Goal: Check status: Check status

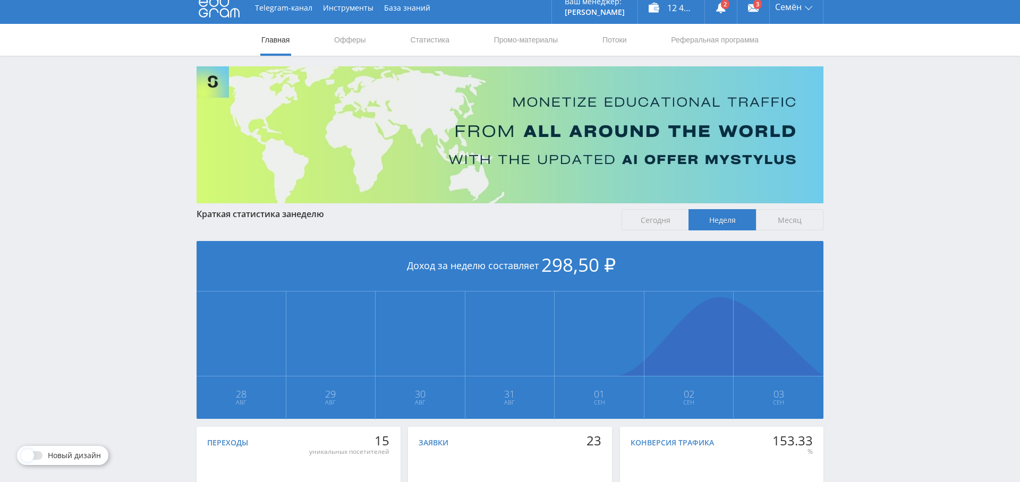
scroll to position [13, 0]
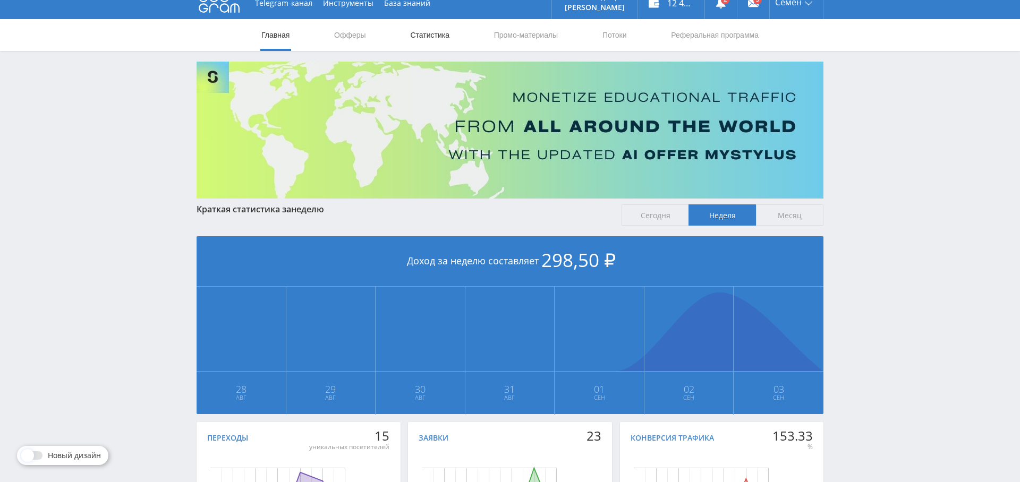
click at [437, 42] on link "Статистика" at bounding box center [429, 35] width 41 height 32
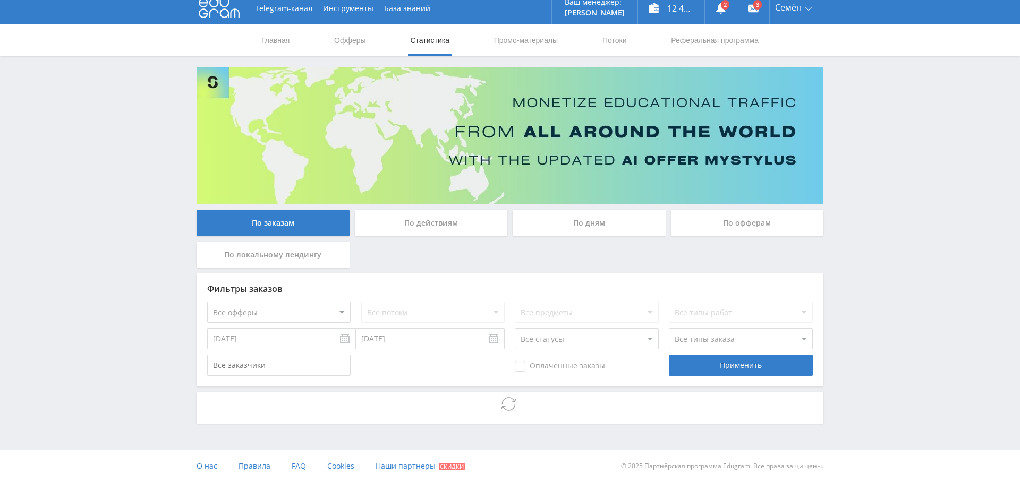
scroll to position [7, 0]
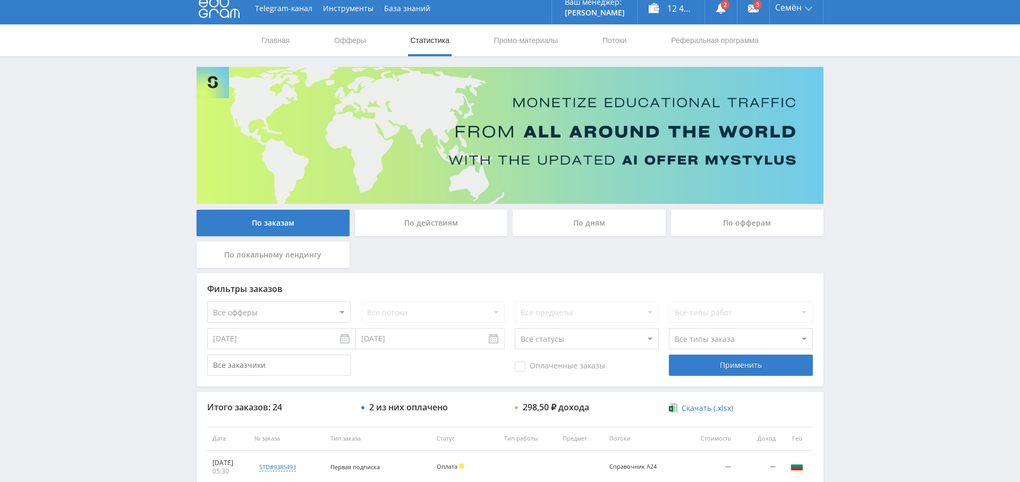
click at [588, 221] on div "По дням" at bounding box center [588, 223] width 153 height 27
click at [0, 0] on input "По дням" at bounding box center [0, 0] width 0 height 0
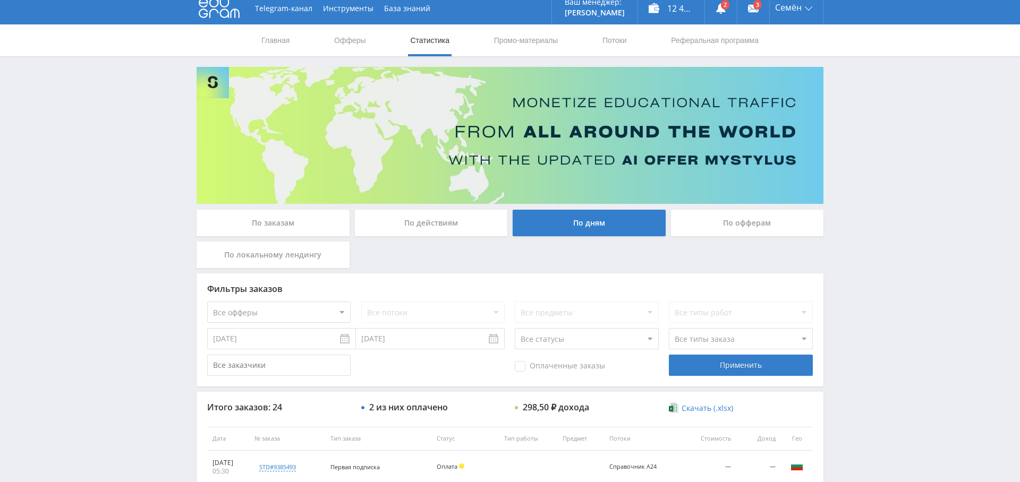
scroll to position [0, 0]
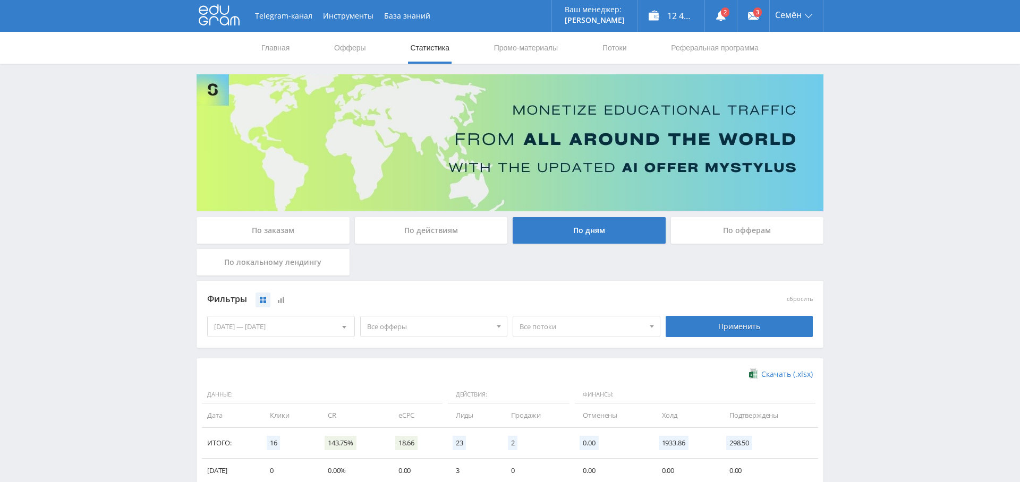
click at [439, 320] on span "Все офферы" at bounding box center [429, 327] width 124 height 20
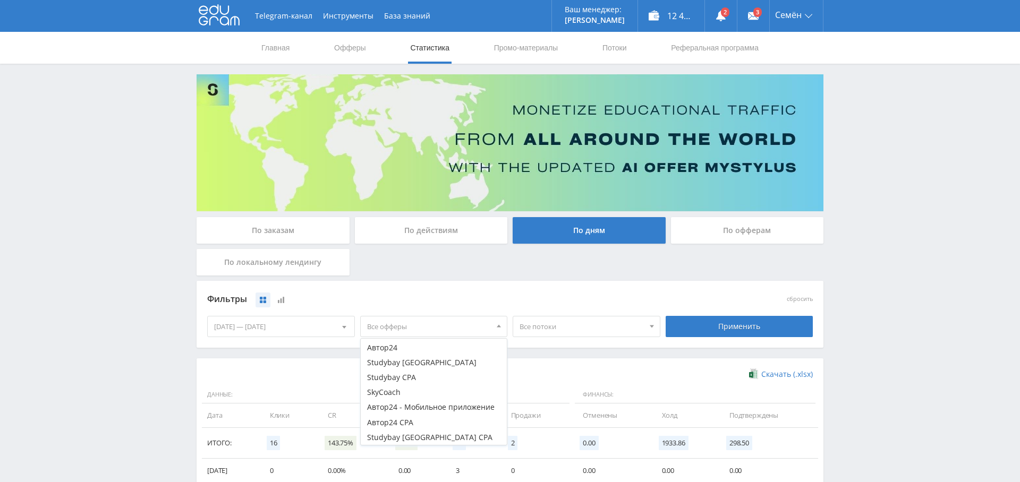
scroll to position [162, 0]
click at [428, 440] on button "Study AI (RevShare)" at bounding box center [434, 437] width 147 height 15
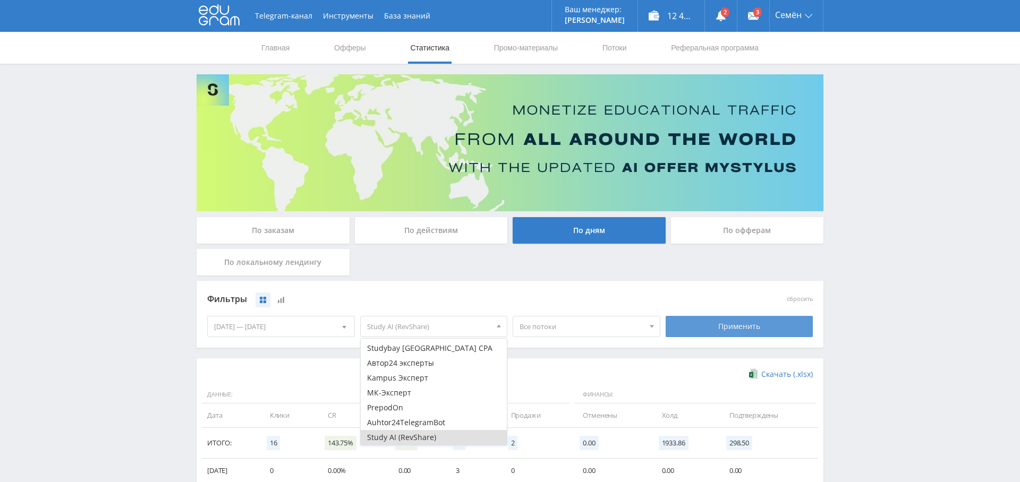
drag, startPoint x: 735, startPoint y: 328, endPoint x: 713, endPoint y: 329, distance: 21.8
click at [735, 328] on div "Применить" at bounding box center [739, 326] width 148 height 21
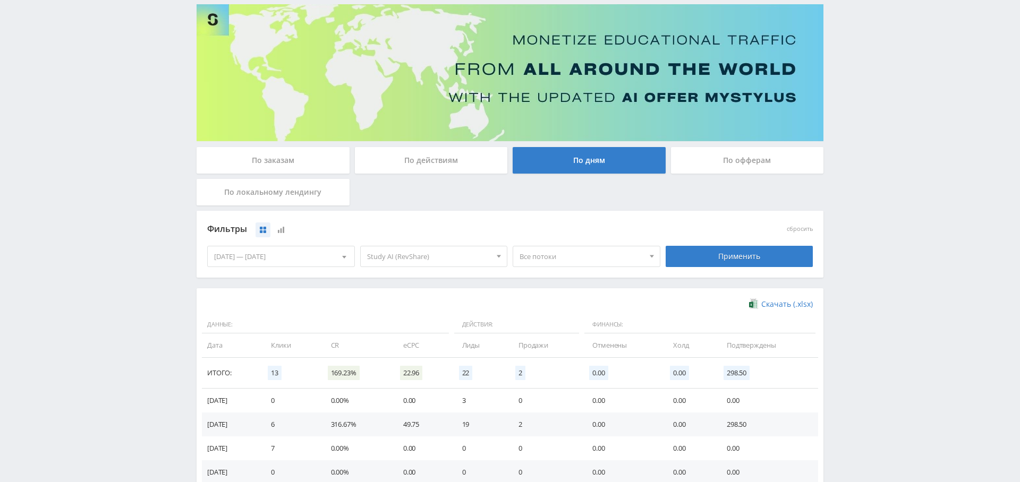
scroll to position [0, 0]
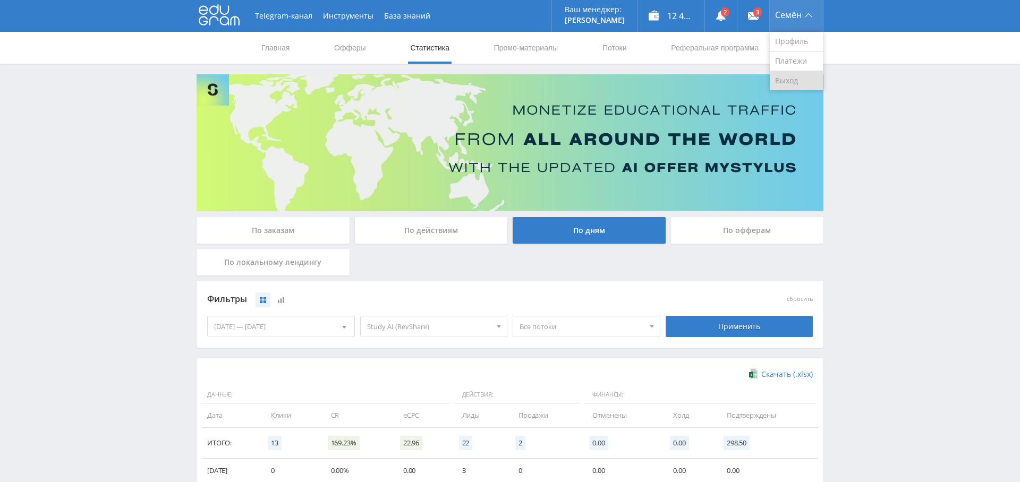
click at [797, 75] on link "Выход" at bounding box center [795, 80] width 53 height 19
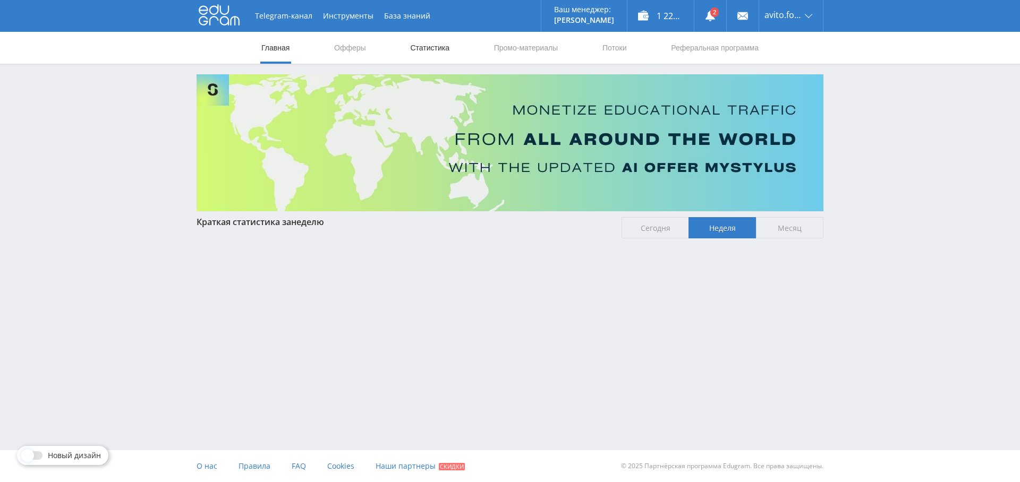
click at [435, 56] on link "Статистика" at bounding box center [429, 48] width 41 height 32
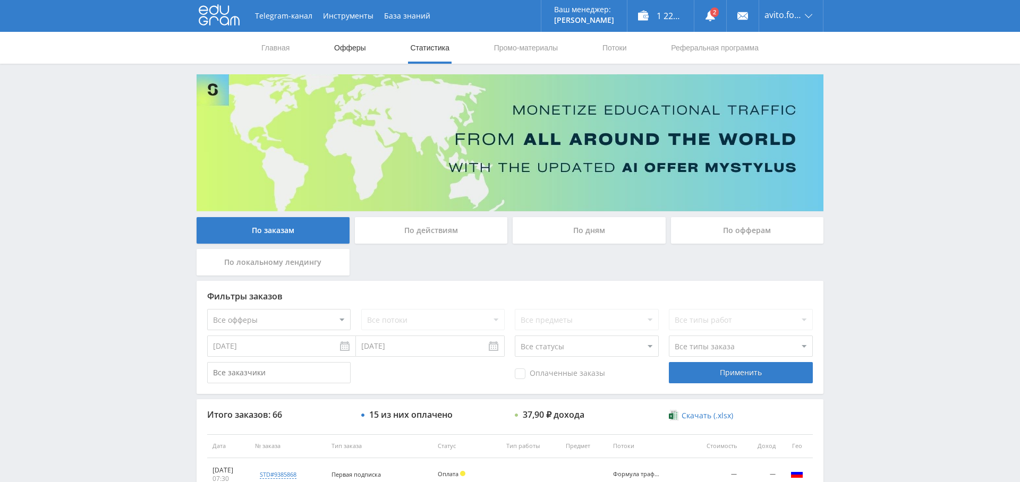
click at [346, 46] on link "Офферы" at bounding box center [350, 48] width 34 height 32
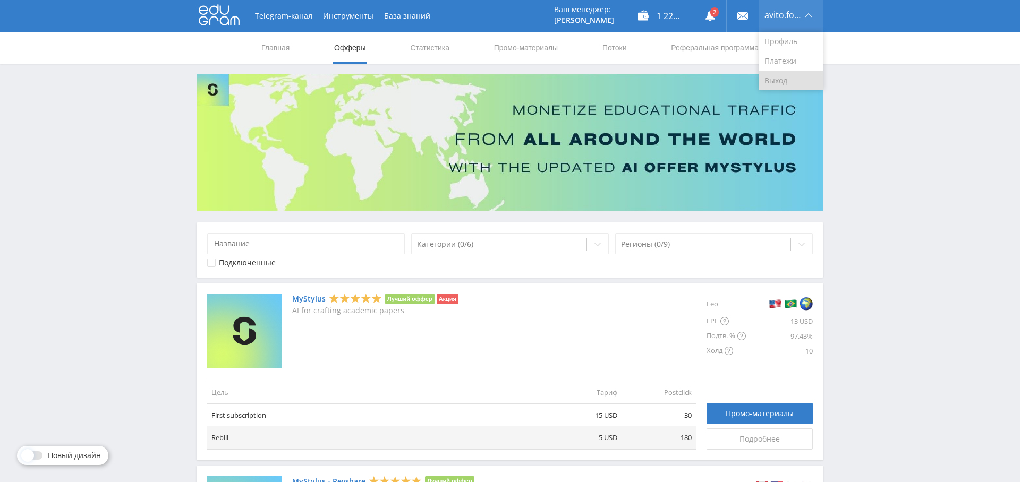
click at [787, 78] on link "Выход" at bounding box center [791, 80] width 64 height 19
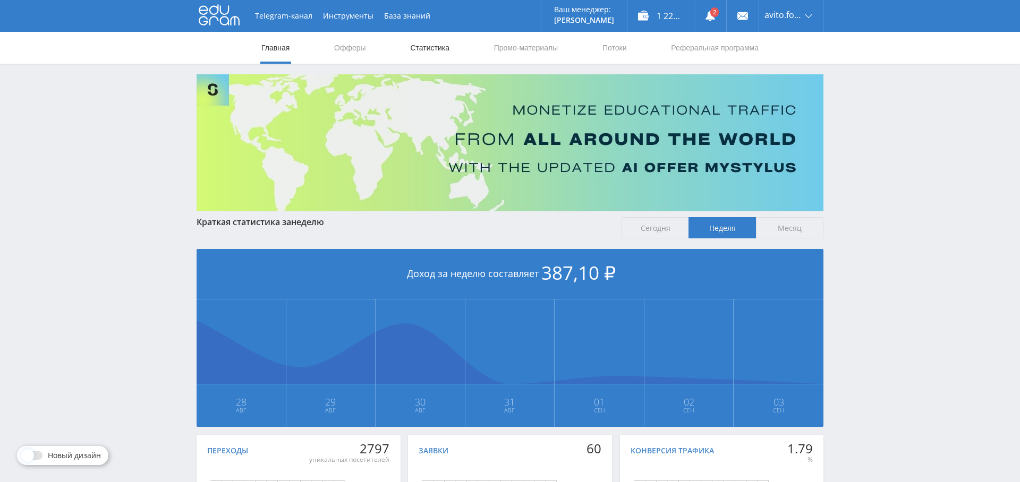
click at [427, 53] on link "Статистика" at bounding box center [429, 48] width 41 height 32
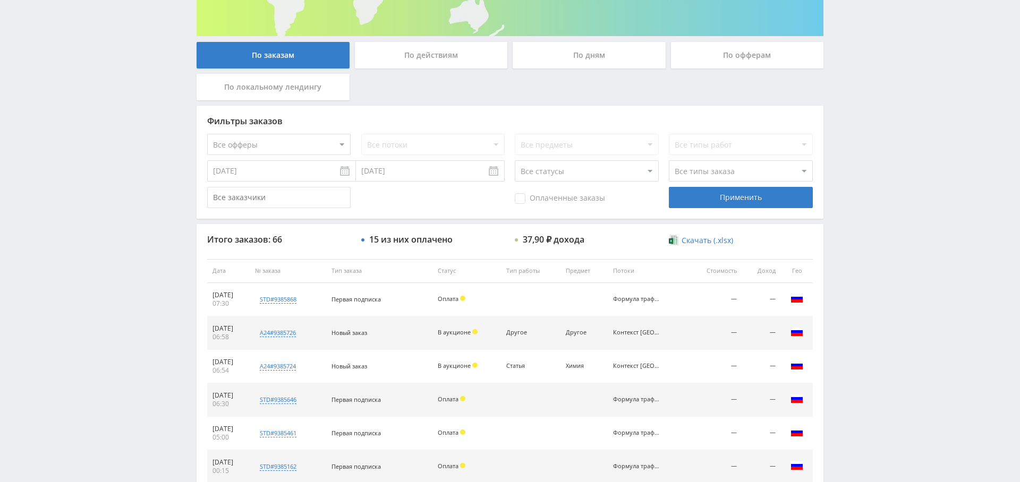
scroll to position [174, 0]
click at [588, 59] on div "По дням" at bounding box center [588, 56] width 153 height 27
click at [0, 0] on input "По дням" at bounding box center [0, 0] width 0 height 0
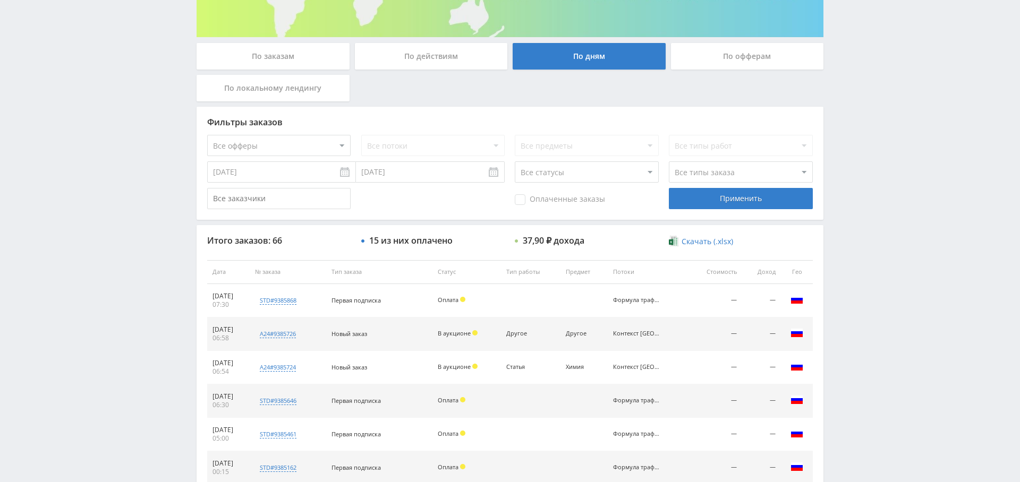
scroll to position [0, 0]
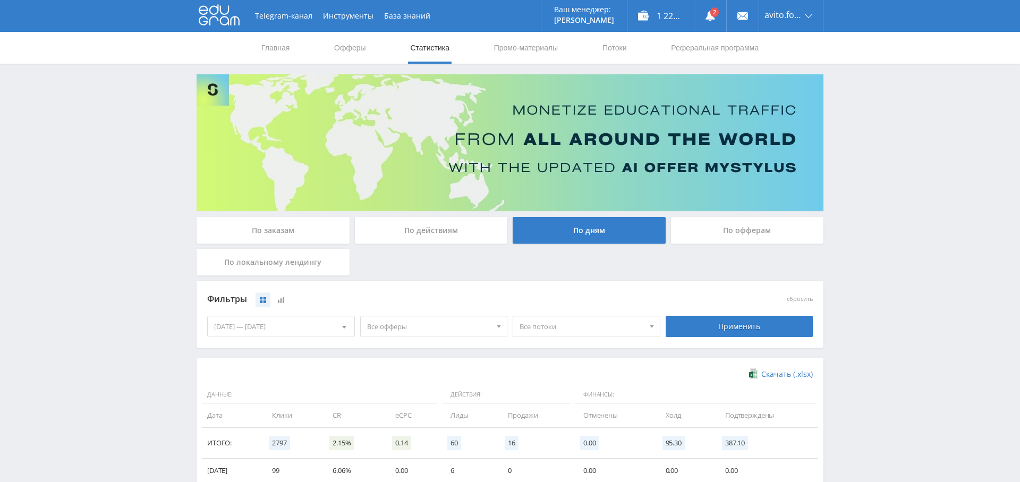
click at [401, 327] on span "Все офферы" at bounding box center [429, 327] width 124 height 20
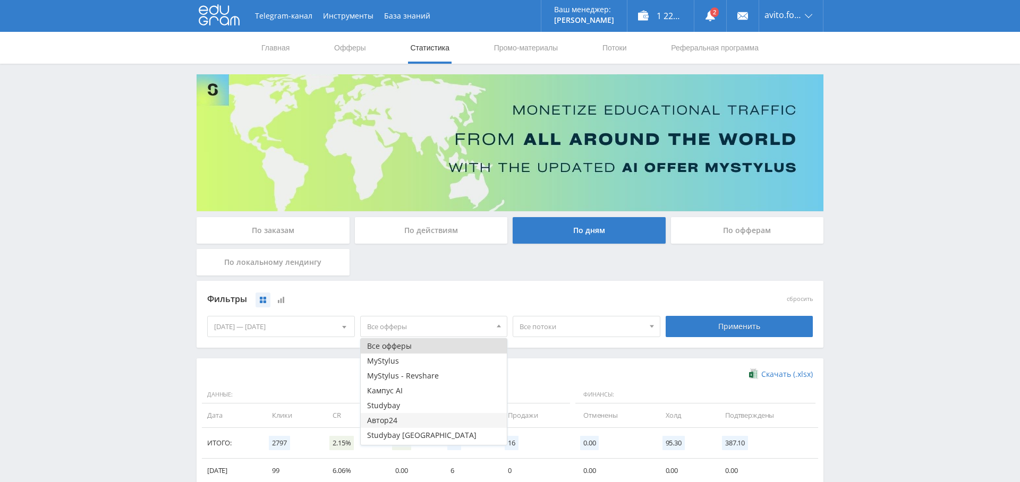
scroll to position [13, 0]
click at [432, 433] on button "Study AI (RevShare)" at bounding box center [434, 437] width 147 height 15
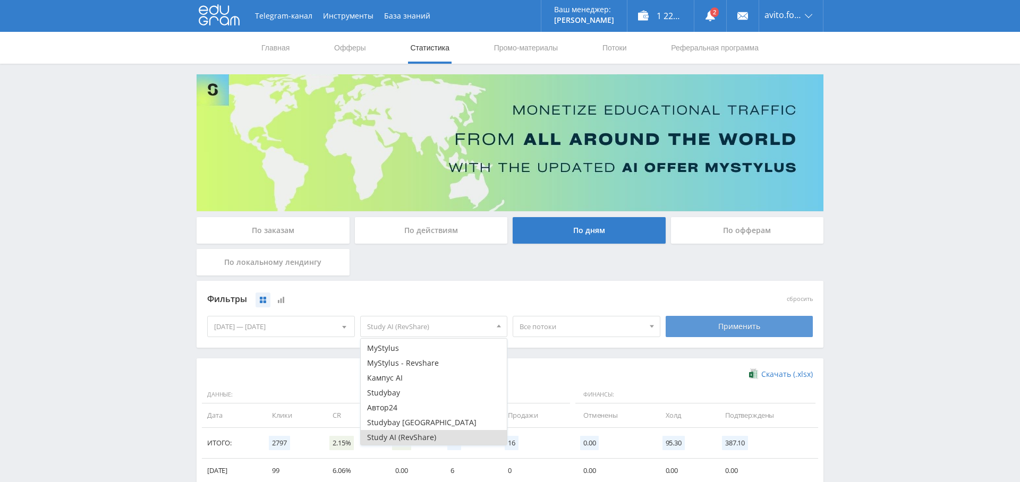
drag, startPoint x: 753, startPoint y: 323, endPoint x: 737, endPoint y: 324, distance: 15.4
click at [753, 323] on div "Применить" at bounding box center [739, 326] width 148 height 21
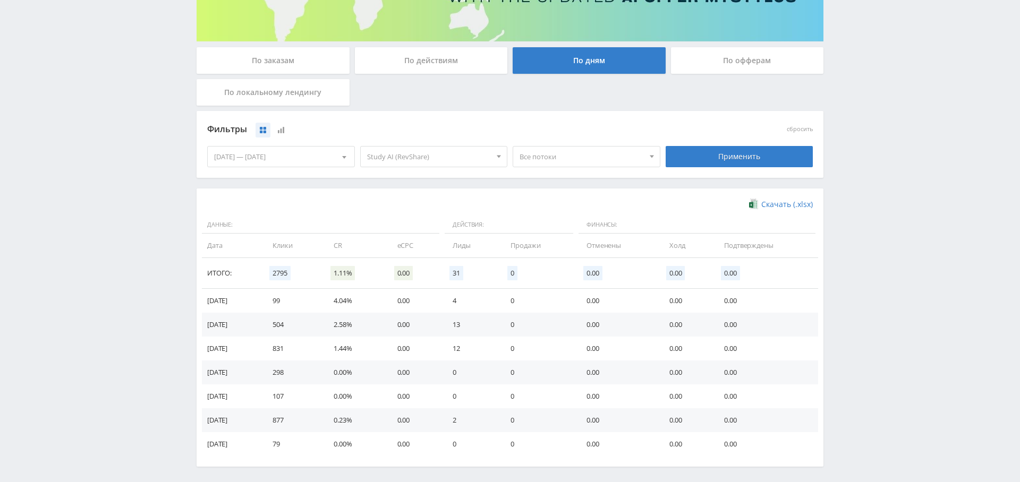
scroll to position [0, 0]
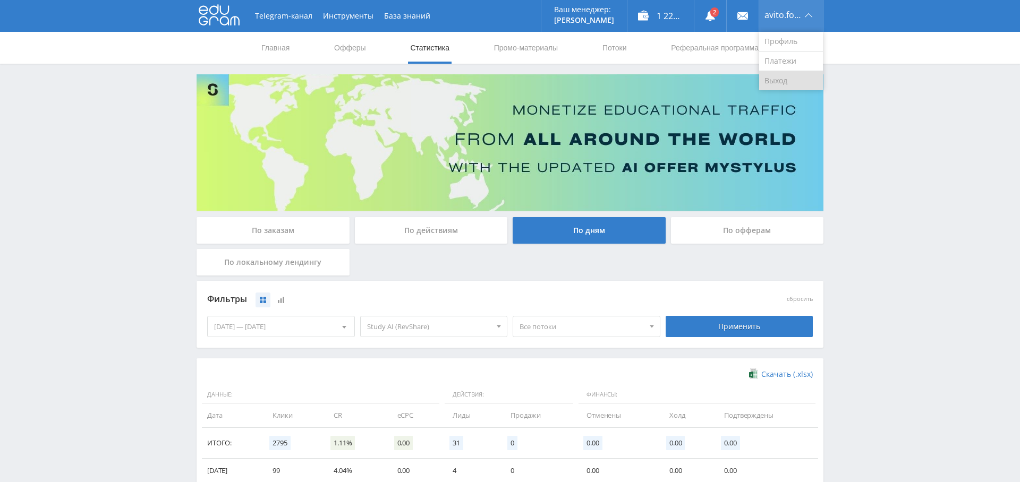
click at [775, 87] on link "Выход" at bounding box center [791, 80] width 64 height 19
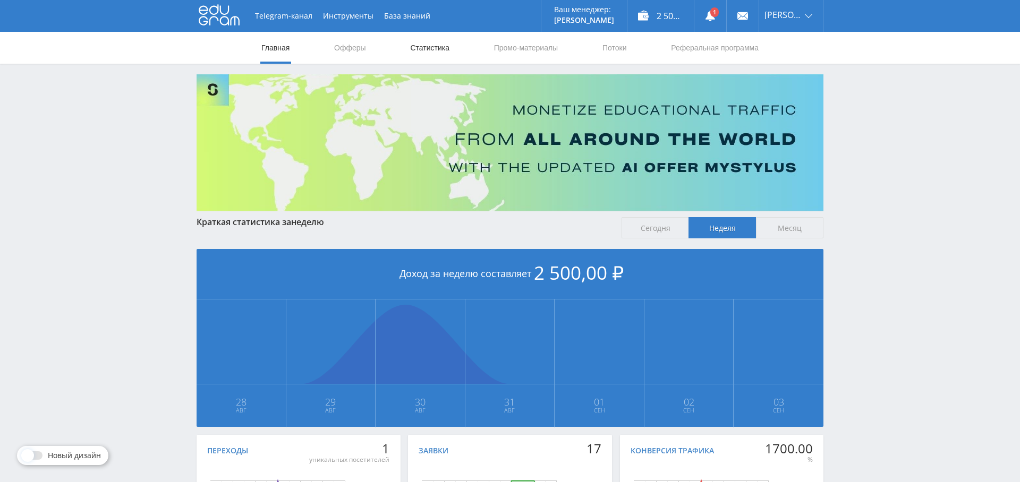
click at [434, 47] on link "Статистика" at bounding box center [429, 48] width 41 height 32
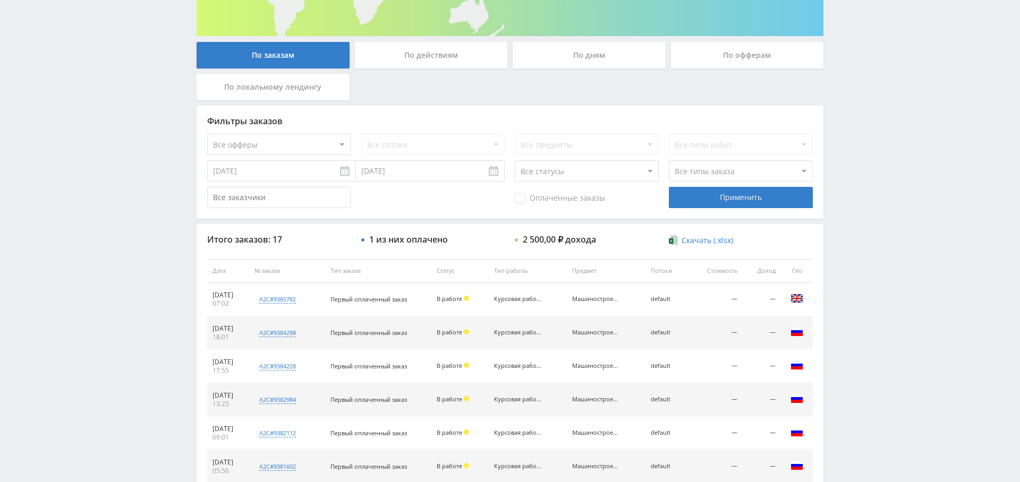
scroll to position [176, 0]
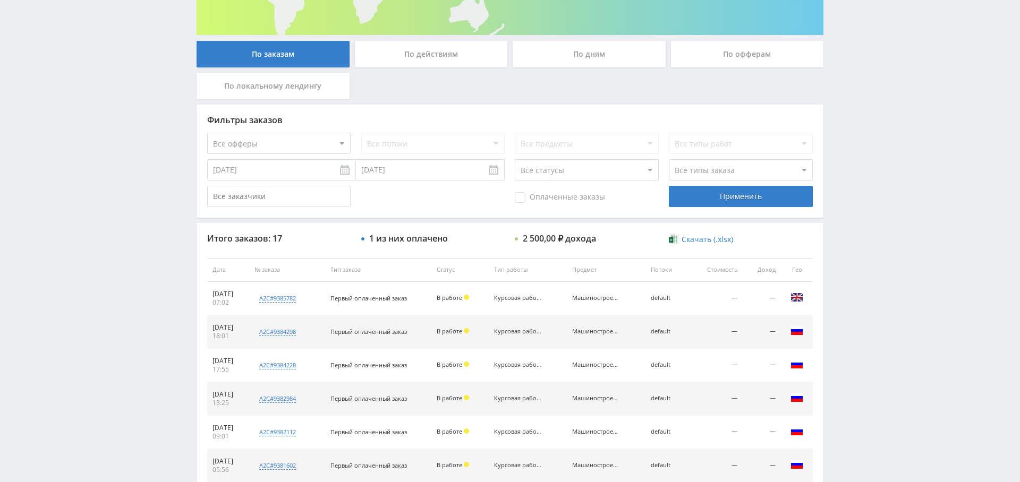
click at [546, 196] on div "Оплаченные заказы" at bounding box center [586, 196] width 143 height 21
click at [550, 198] on span "Оплаченные заказы" at bounding box center [560, 197] width 90 height 11
click at [0, 0] on input "Оплаченные заказы" at bounding box center [0, 0] width 0 height 0
drag, startPoint x: 740, startPoint y: 186, endPoint x: 734, endPoint y: 191, distance: 8.0
click at [740, 186] on div "Применить" at bounding box center [740, 196] width 143 height 21
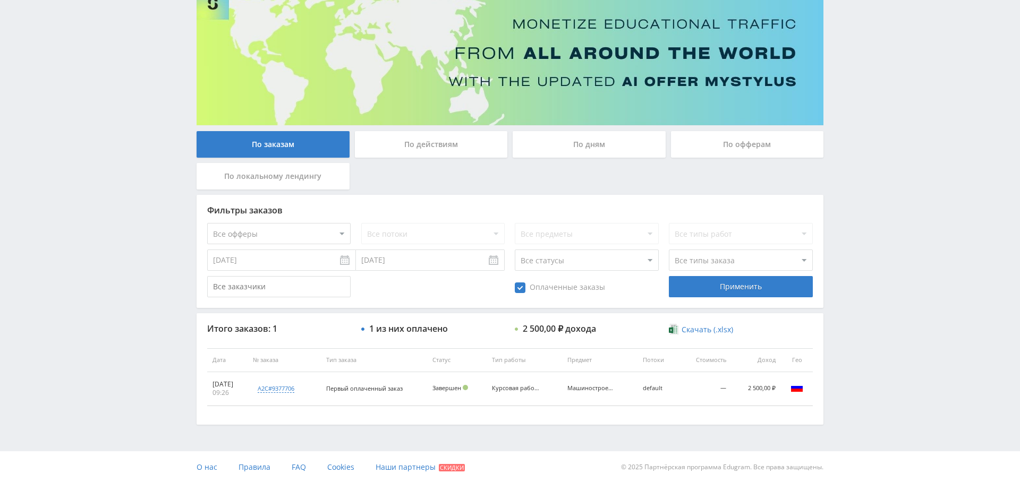
scroll to position [0, 0]
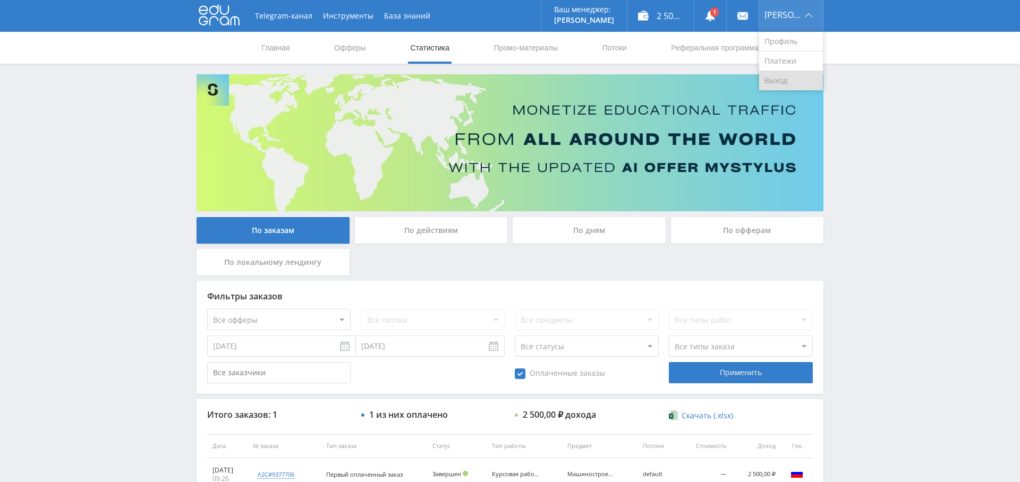
click at [795, 78] on link "Выход" at bounding box center [791, 80] width 64 height 19
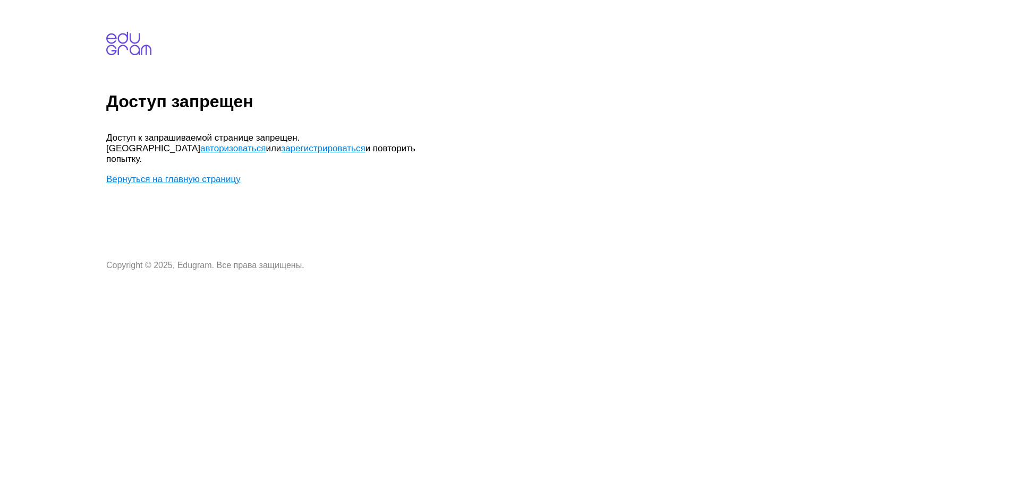
click at [200, 174] on link "Вернуться на главную страницу" at bounding box center [173, 179] width 134 height 10
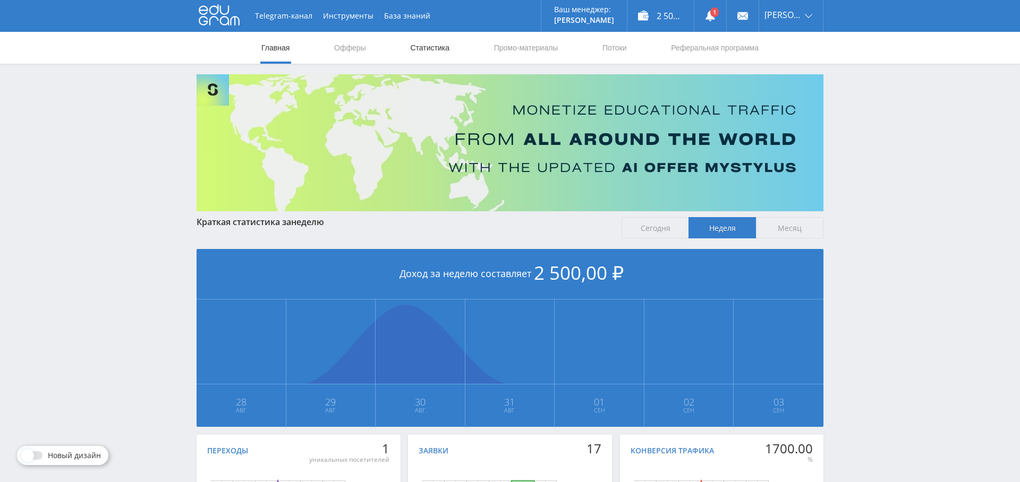
click at [426, 49] on link "Статистика" at bounding box center [429, 48] width 41 height 32
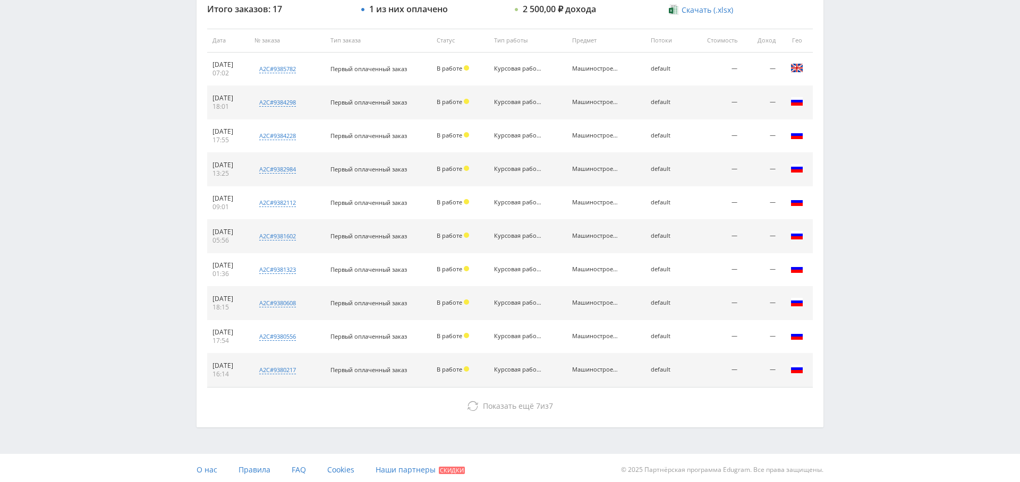
scroll to position [407, 0]
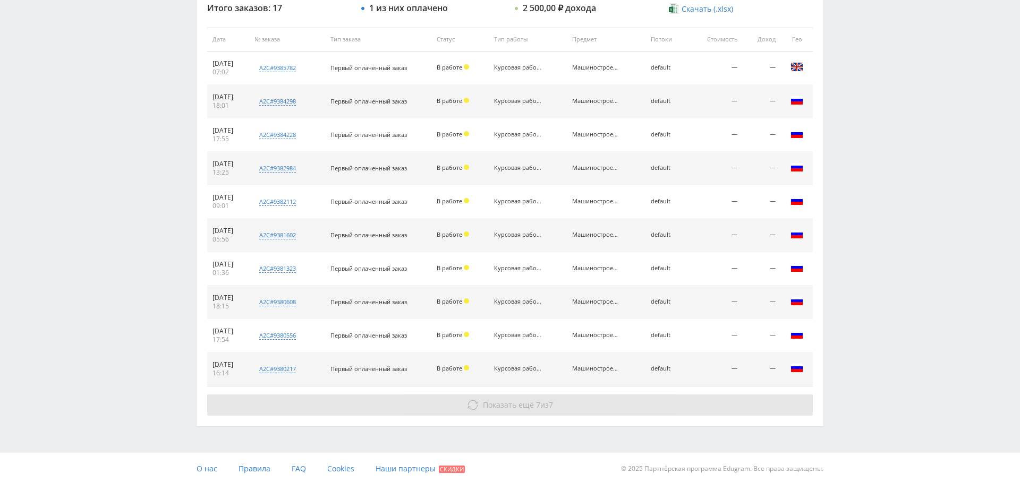
click at [563, 399] on button "Показать ещё 7 из 7" at bounding box center [509, 405] width 605 height 21
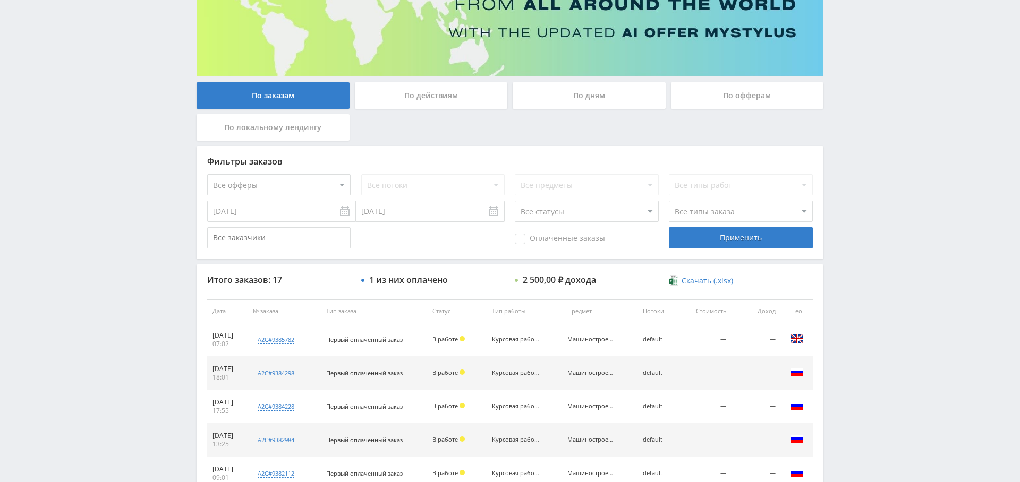
scroll to position [0, 0]
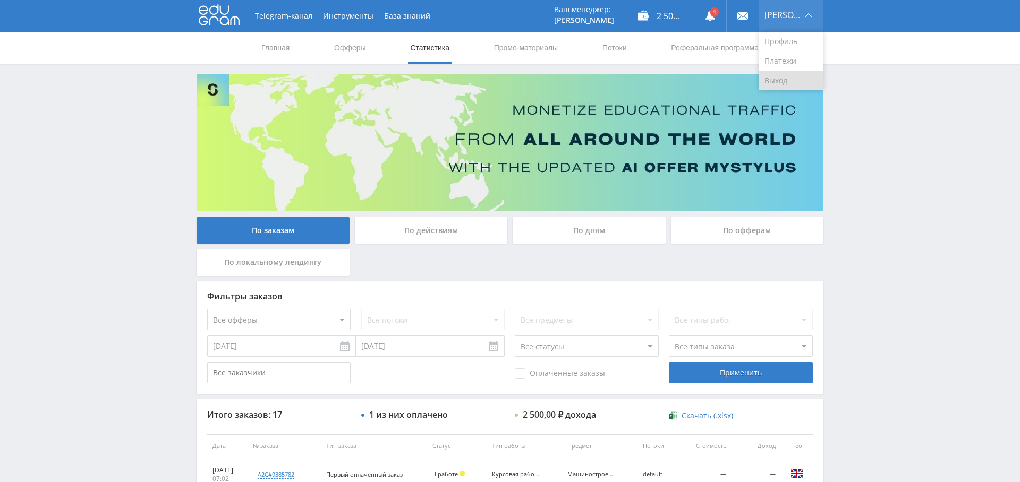
click at [794, 77] on link "Выход" at bounding box center [791, 80] width 64 height 19
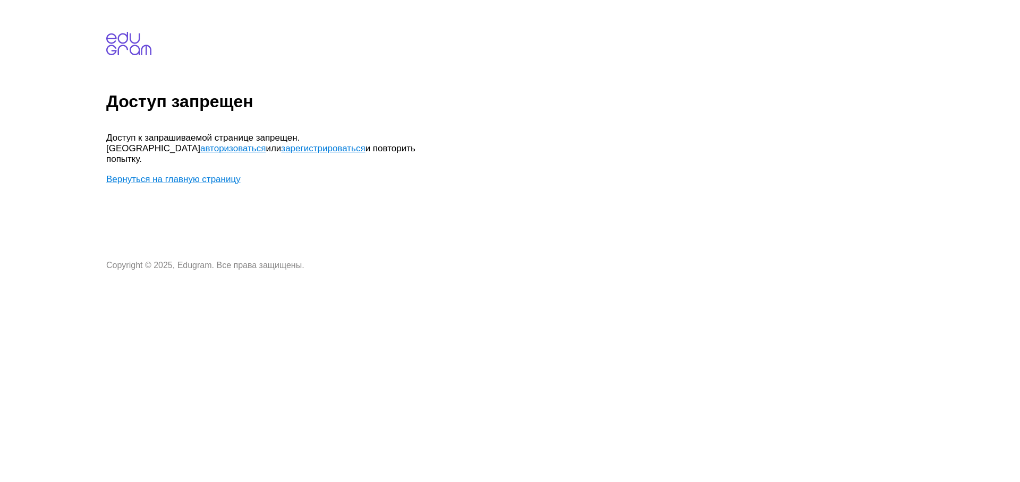
click at [207, 174] on link "Вернуться на главную страницу" at bounding box center [173, 179] width 134 height 10
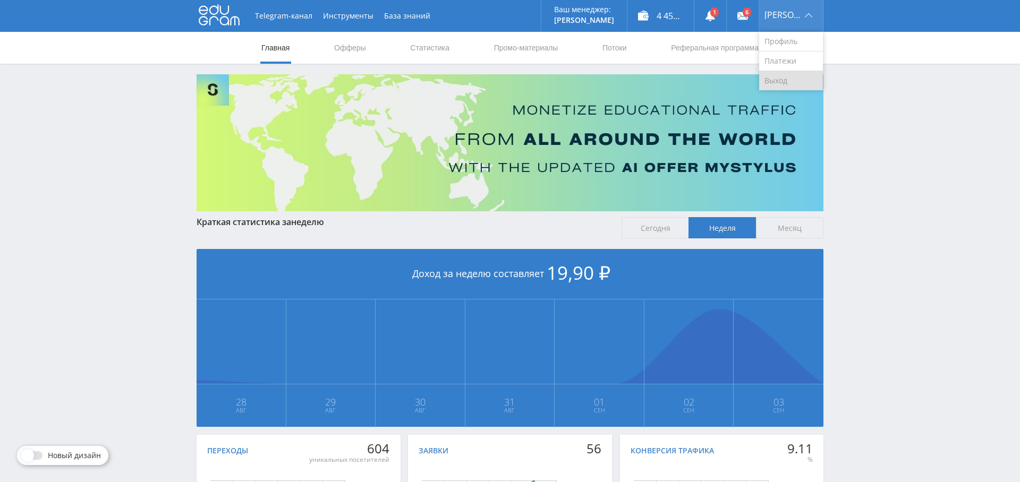
click at [789, 81] on link "Выход" at bounding box center [791, 80] width 64 height 19
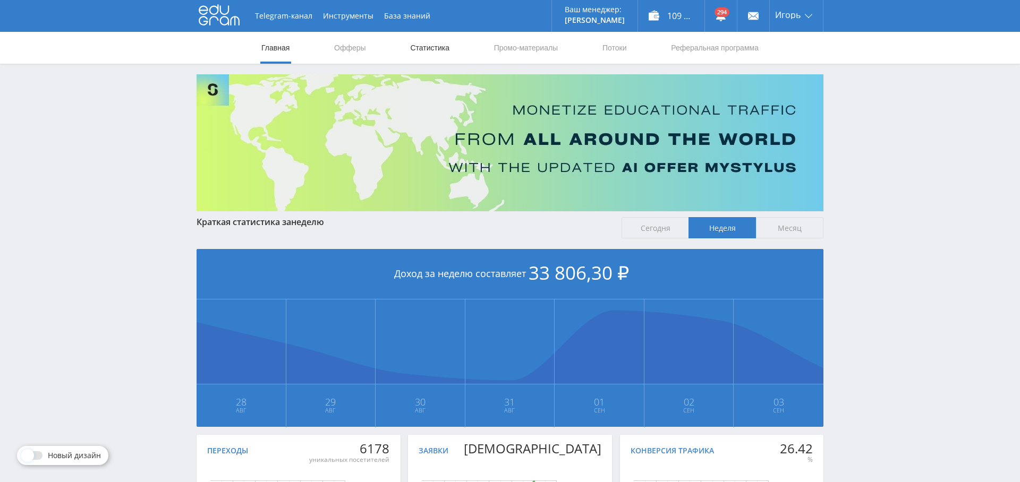
click at [425, 44] on link "Статистика" at bounding box center [429, 48] width 41 height 32
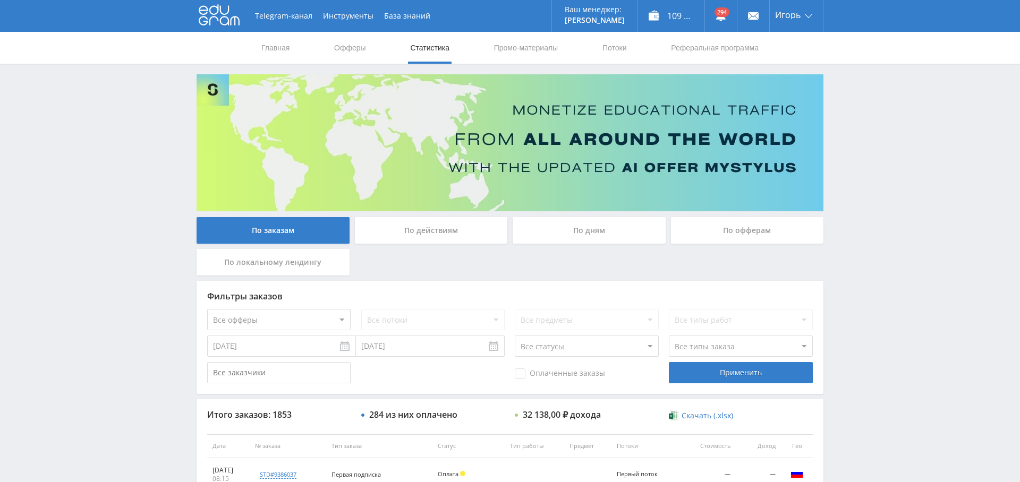
click at [577, 233] on div "По дням" at bounding box center [588, 230] width 153 height 27
click at [0, 0] on input "По дням" at bounding box center [0, 0] width 0 height 0
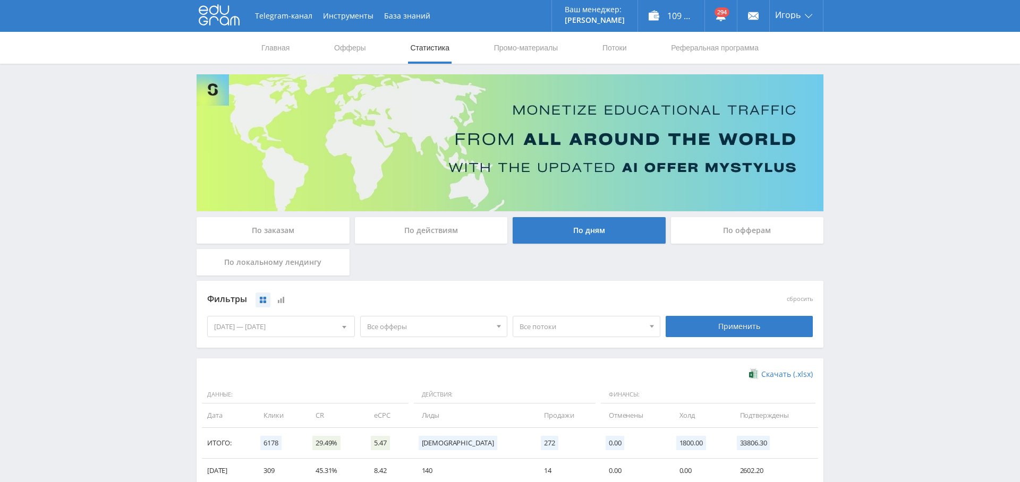
click at [426, 321] on span "Все офферы" at bounding box center [429, 327] width 124 height 20
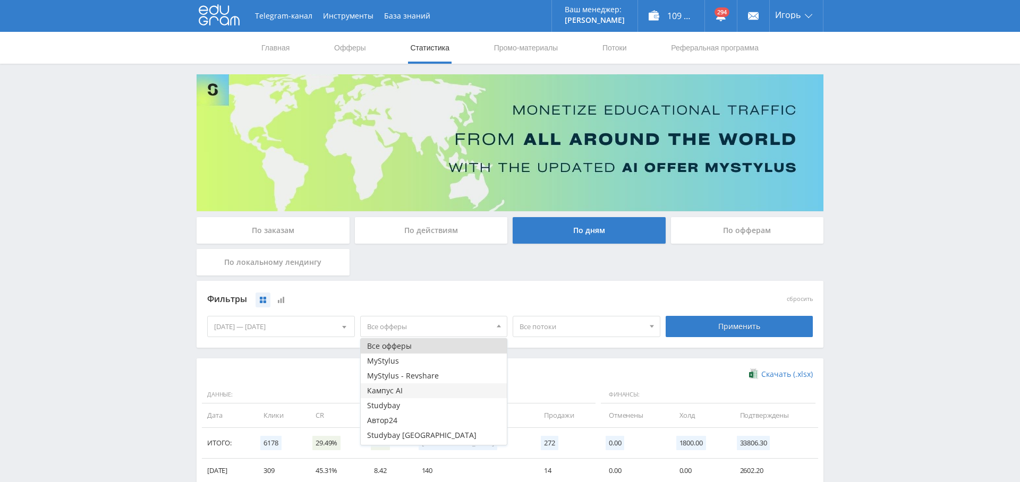
scroll to position [13, 0]
click at [417, 438] on button "Study AI (RevShare)" at bounding box center [434, 437] width 147 height 15
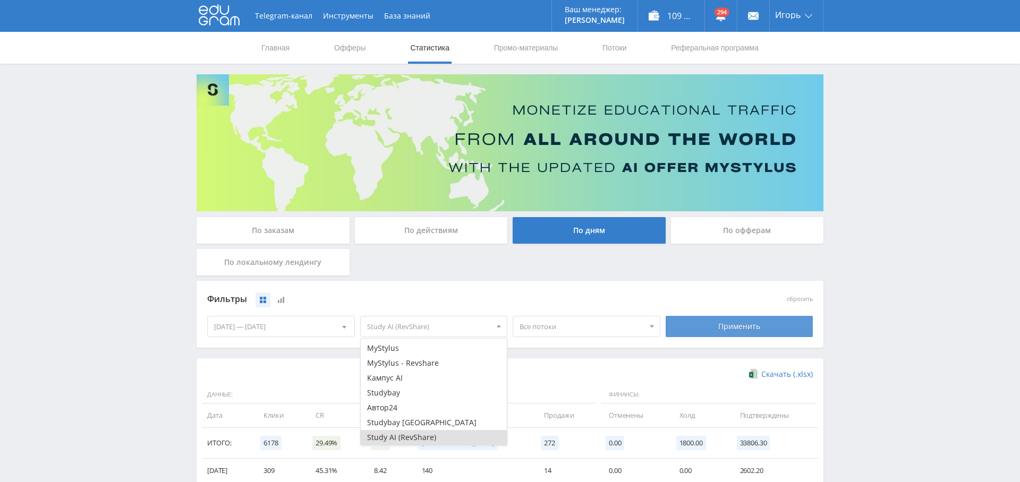
drag, startPoint x: 764, startPoint y: 325, endPoint x: 700, endPoint y: 336, distance: 64.7
click at [764, 325] on div "Применить" at bounding box center [739, 326] width 148 height 21
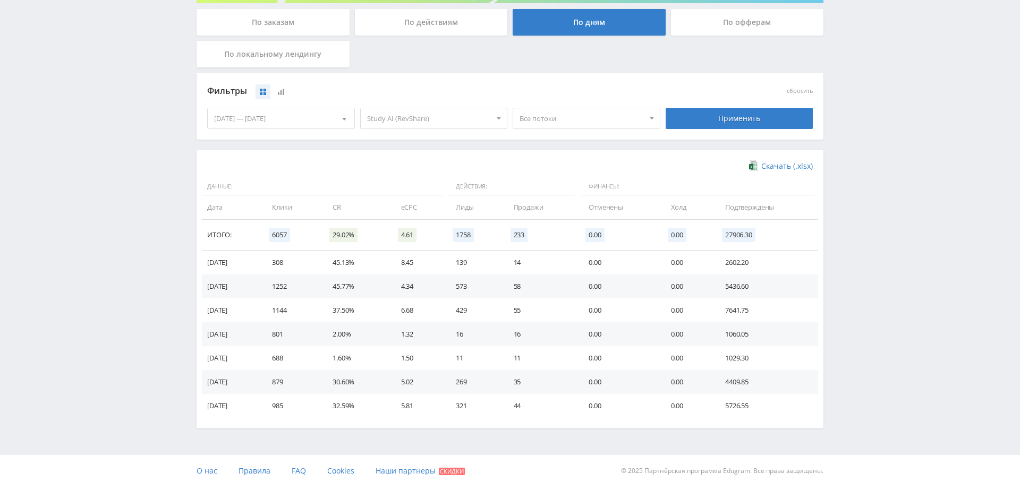
scroll to position [0, 0]
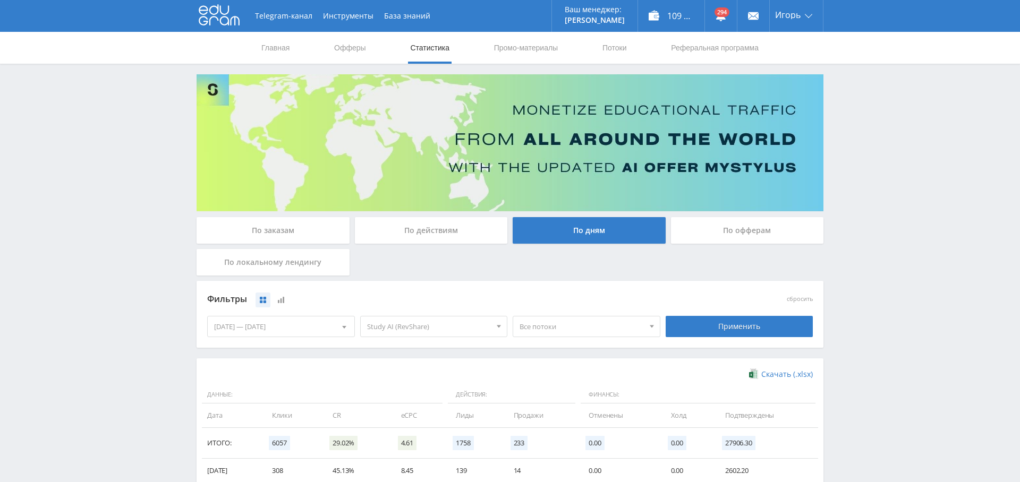
click at [301, 232] on div "По заказам" at bounding box center [272, 230] width 153 height 27
click at [0, 0] on input "По заказам" at bounding box center [0, 0] width 0 height 0
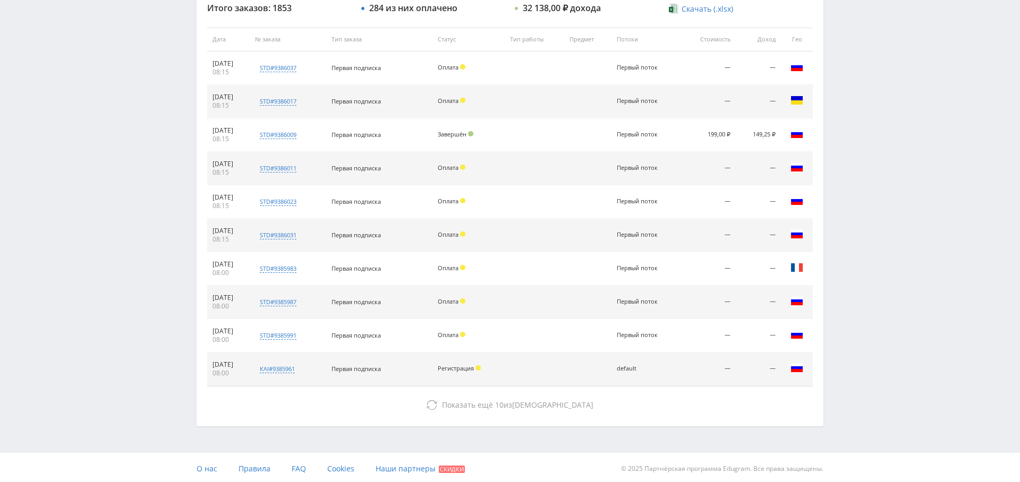
scroll to position [175, 0]
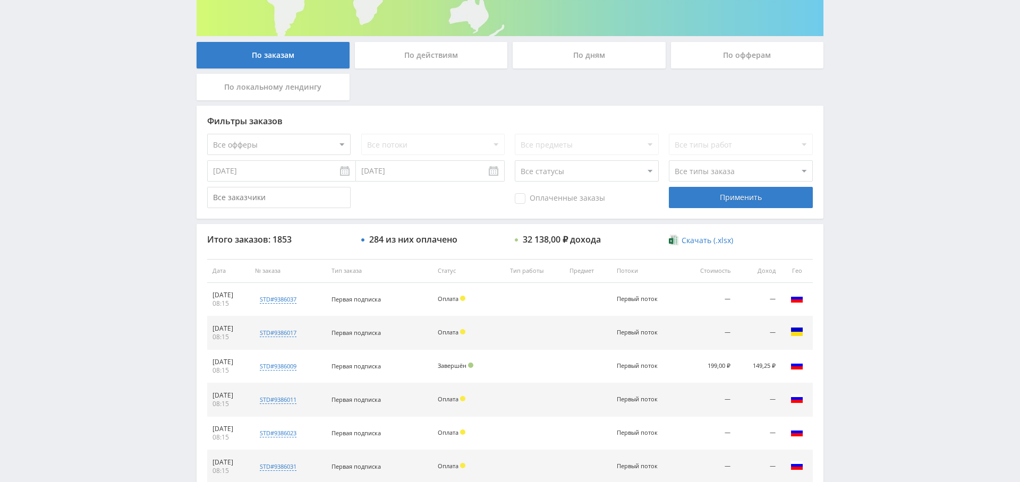
drag, startPoint x: 538, startPoint y: 198, endPoint x: 571, endPoint y: 201, distance: 33.6
click at [537, 198] on span "Оплаченные заказы" at bounding box center [560, 198] width 90 height 11
click at [0, 0] on input "Оплаченные заказы" at bounding box center [0, 0] width 0 height 0
click at [725, 195] on div "Применить" at bounding box center [740, 197] width 143 height 21
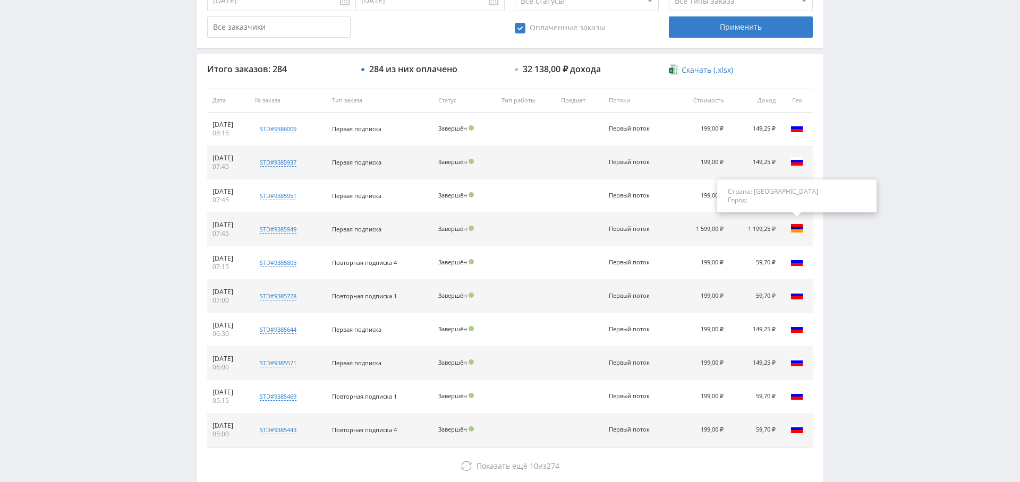
scroll to position [343, 0]
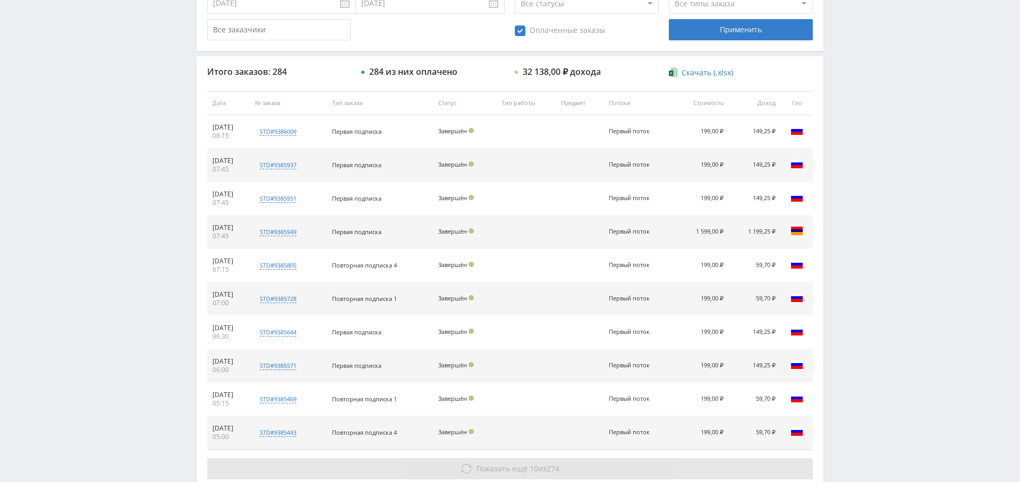
click at [537, 458] on button "Показать ещё 10 из 274" at bounding box center [509, 468] width 605 height 21
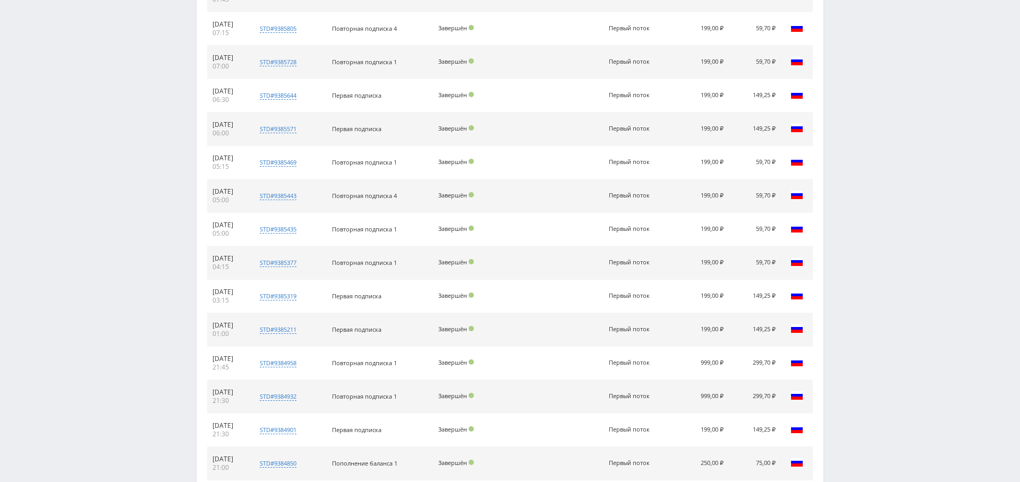
scroll to position [740, 0]
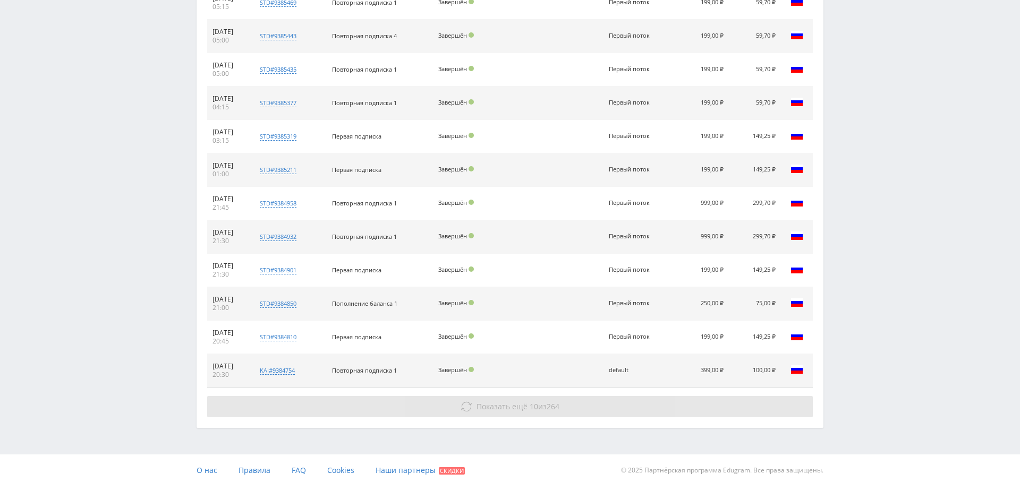
click at [537, 405] on span "Показать ещё 10 из 264" at bounding box center [517, 406] width 83 height 10
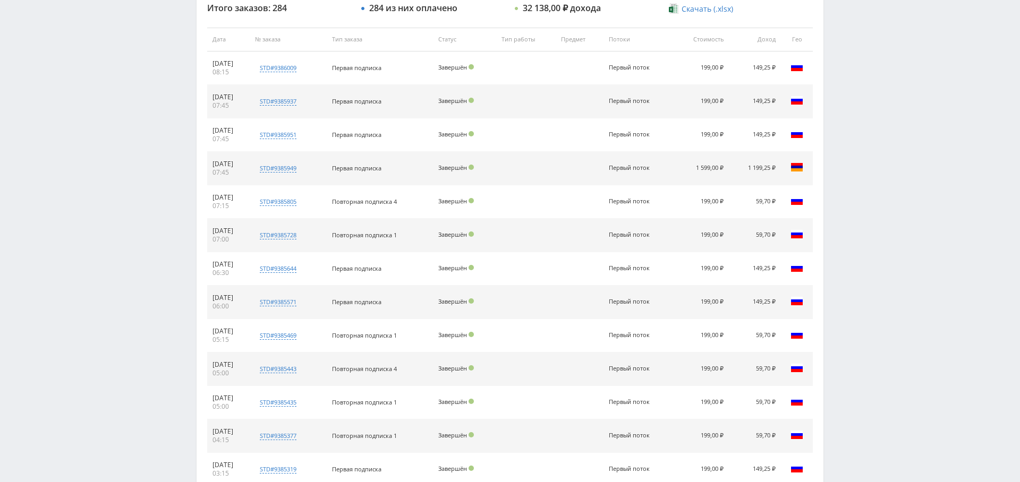
scroll to position [0, 0]
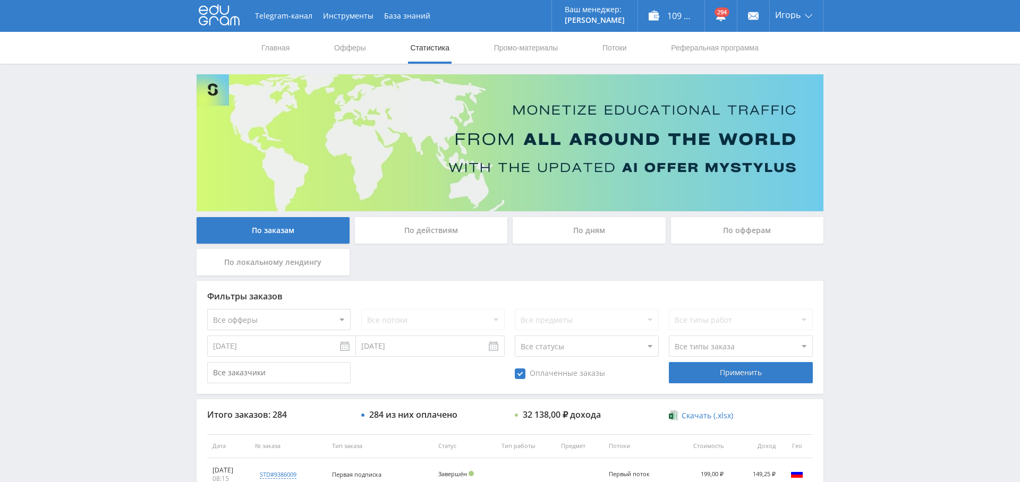
click at [601, 219] on div "По дням" at bounding box center [588, 230] width 153 height 27
click at [0, 0] on input "По дням" at bounding box center [0, 0] width 0 height 0
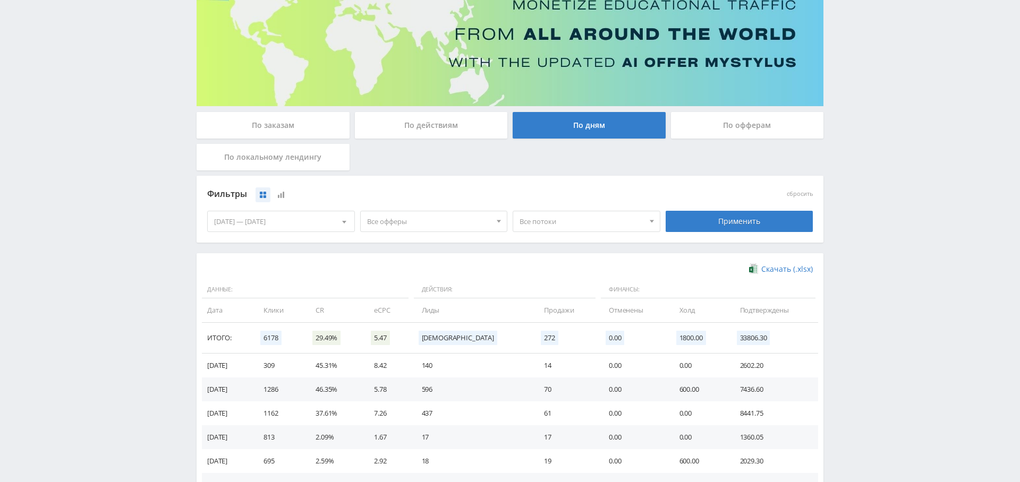
scroll to position [132, 0]
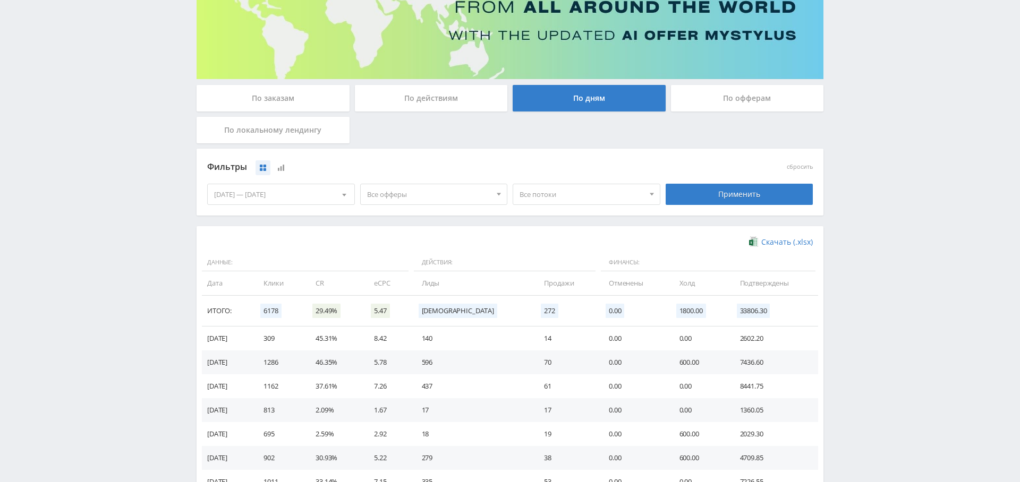
click at [423, 189] on span "Все офферы" at bounding box center [429, 194] width 124 height 20
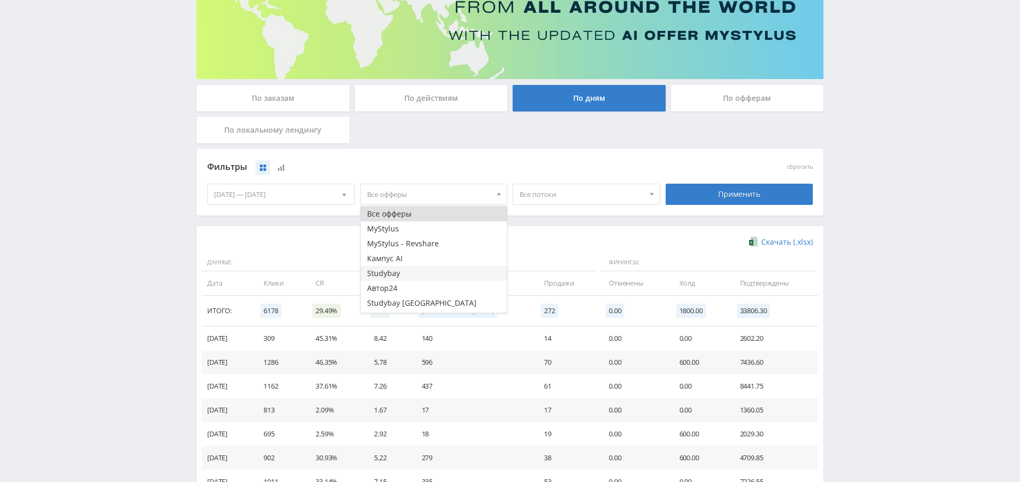
scroll to position [13, 0]
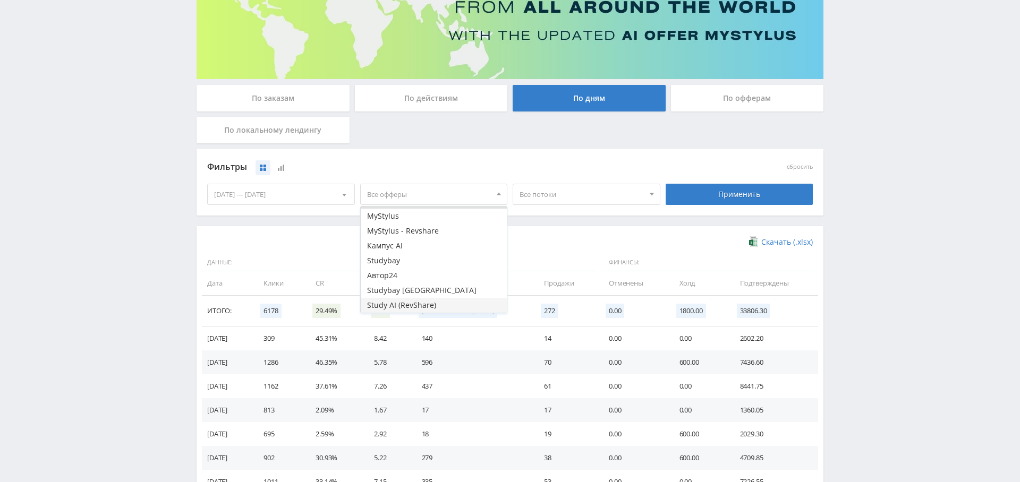
click at [423, 306] on button "Study AI (RevShare)" at bounding box center [434, 305] width 147 height 15
click at [775, 196] on div "Применить" at bounding box center [739, 194] width 148 height 21
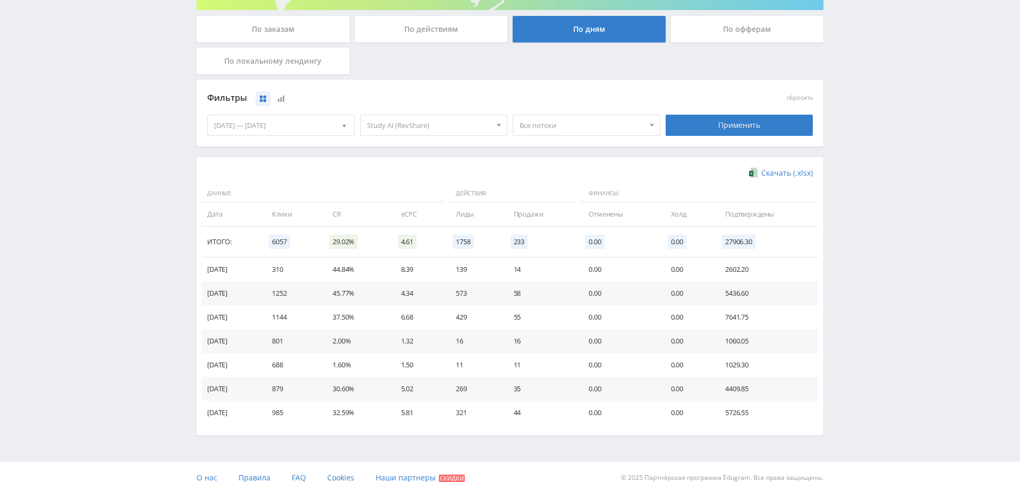
scroll to position [0, 0]
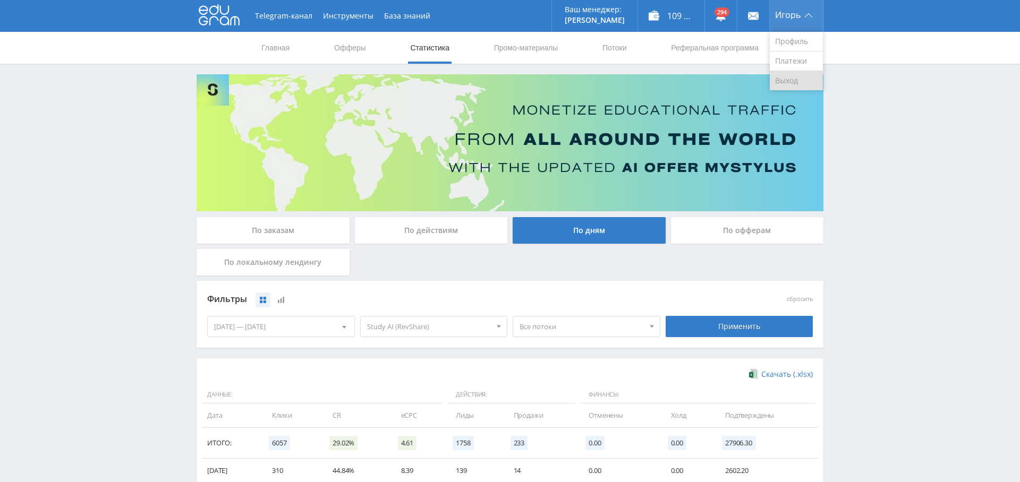
click at [792, 73] on link "Выход" at bounding box center [795, 80] width 53 height 19
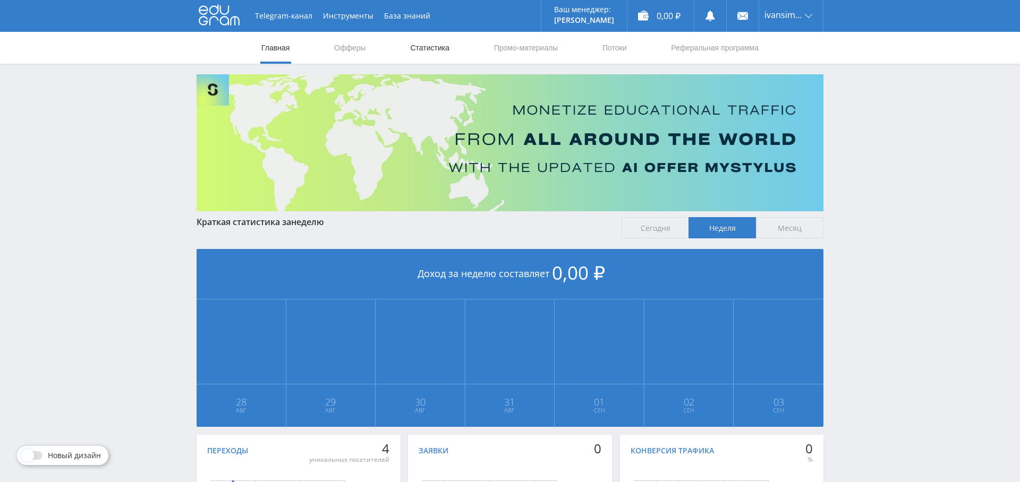
click at [442, 52] on link "Статистика" at bounding box center [429, 48] width 41 height 32
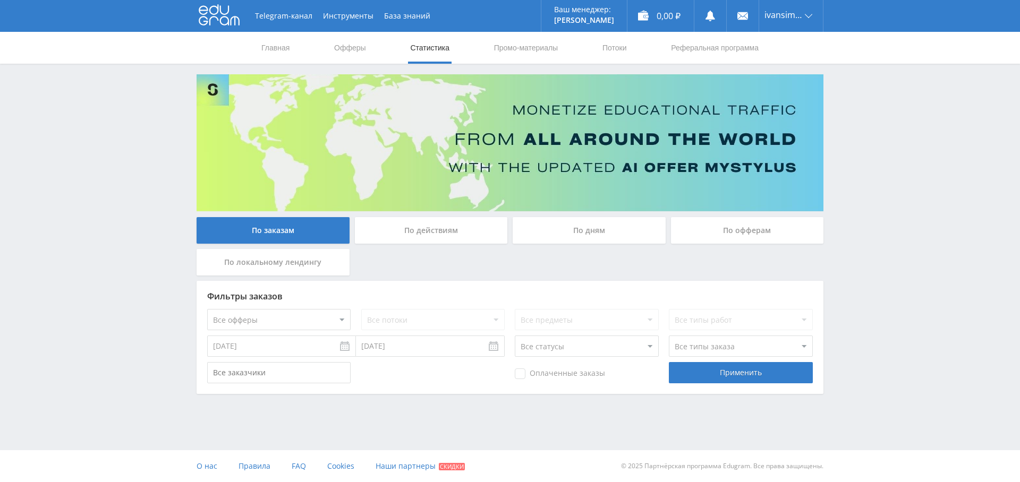
click at [590, 236] on div "По дням" at bounding box center [588, 230] width 153 height 27
click at [0, 0] on input "По дням" at bounding box center [0, 0] width 0 height 0
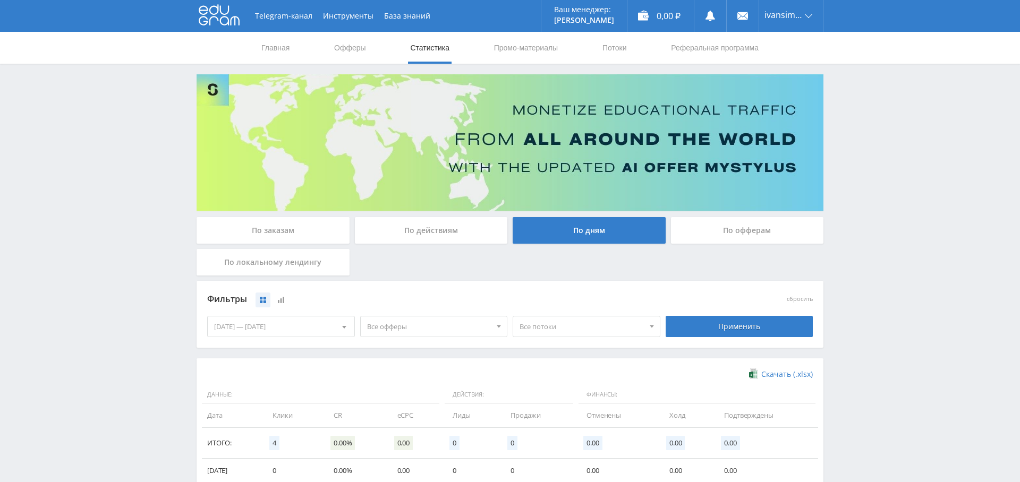
click at [284, 232] on div "По заказам" at bounding box center [272, 230] width 153 height 27
click at [0, 0] on input "По заказам" at bounding box center [0, 0] width 0 height 0
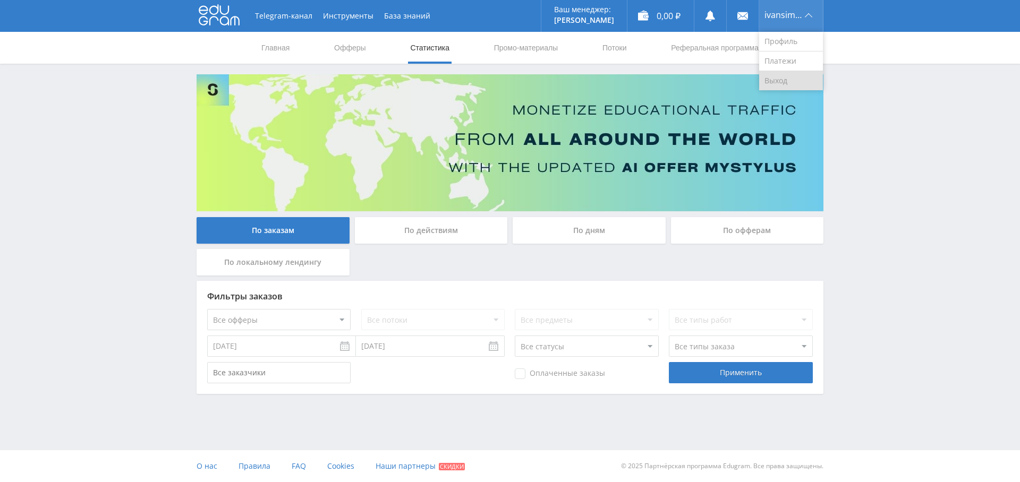
click at [797, 78] on link "Выход" at bounding box center [791, 80] width 64 height 19
